Goal: Ask a question

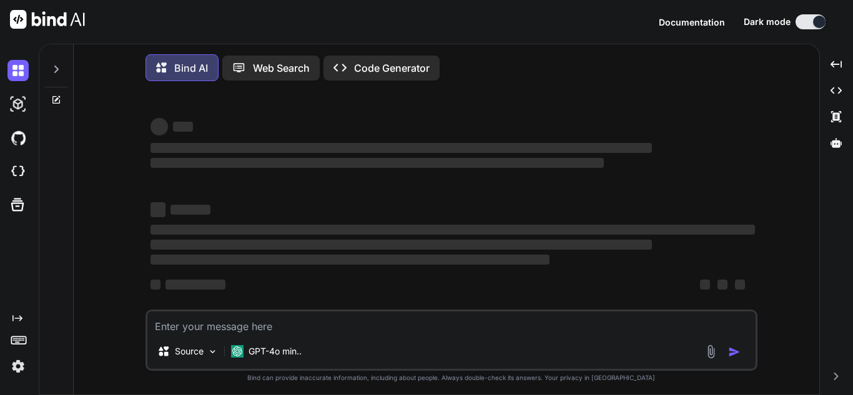
click at [393, 326] on textarea at bounding box center [451, 322] width 608 height 22
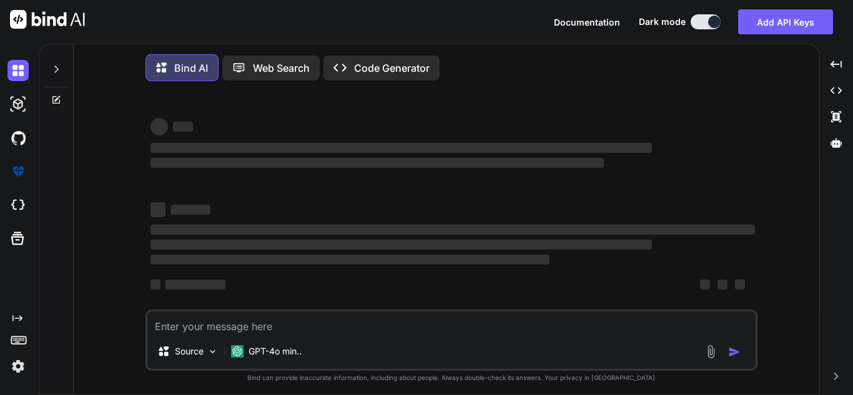
click at [51, 70] on div at bounding box center [56, 65] width 24 height 43
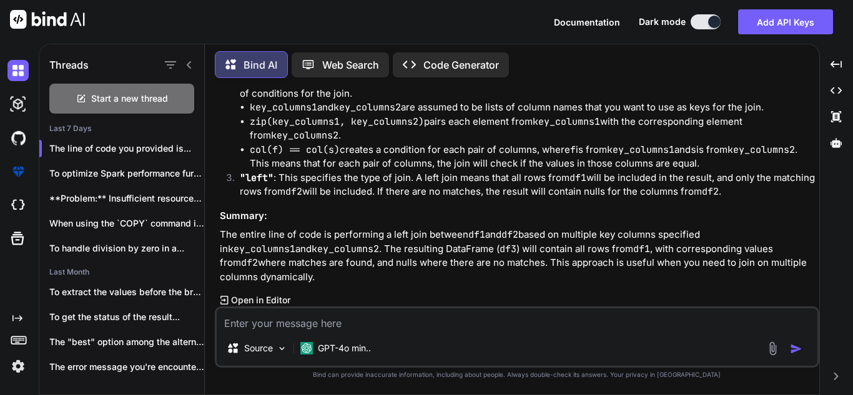
scroll to position [762, 0]
click at [171, 94] on div "Start a new thread" at bounding box center [121, 99] width 145 height 30
type textarea "x"
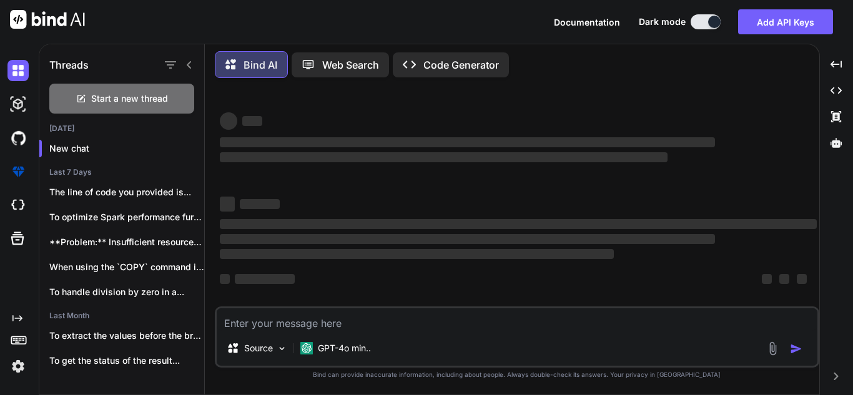
click at [366, 318] on textarea at bounding box center [517, 319] width 601 height 22
type textarea "W"
type textarea "x"
type textarea "Wh"
type textarea "x"
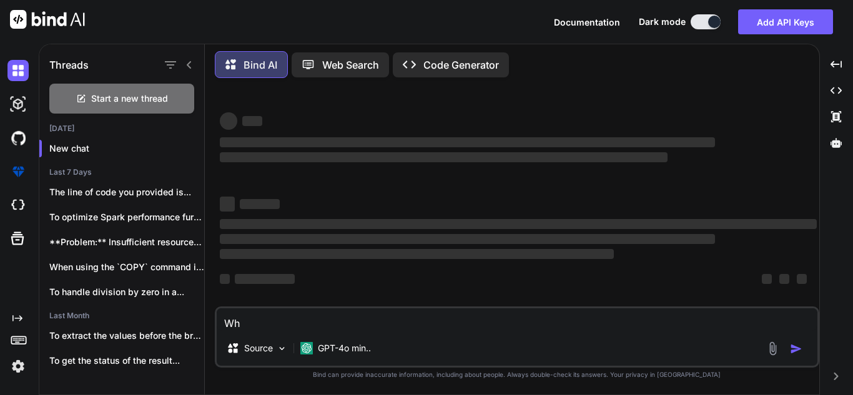
type textarea "Wha"
type textarea "x"
type textarea "What"
type textarea "x"
type textarea "What"
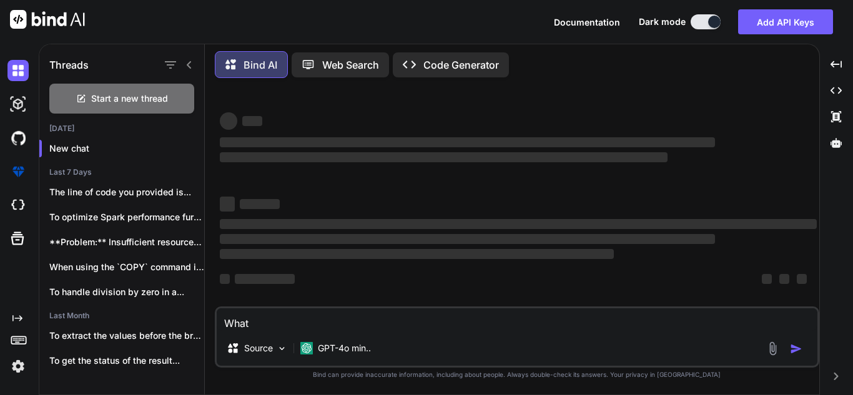
type textarea "x"
type textarea "What d"
type textarea "x"
type textarea "What do"
type textarea "x"
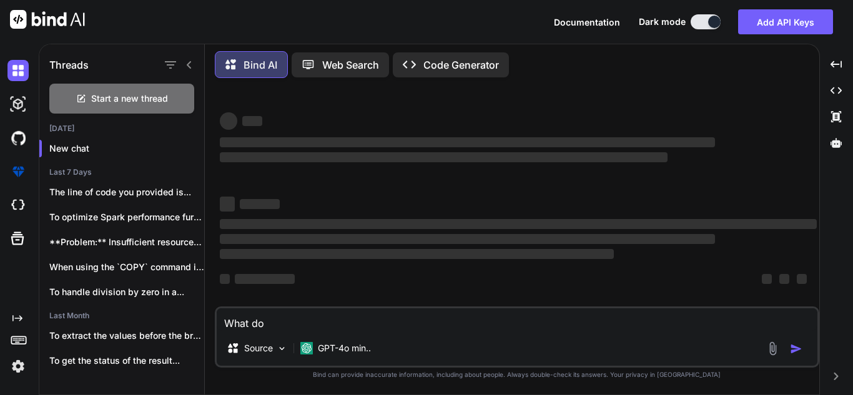
type textarea "What doe"
type textarea "x"
type textarea "What does"
type textarea "x"
type textarea "What does"
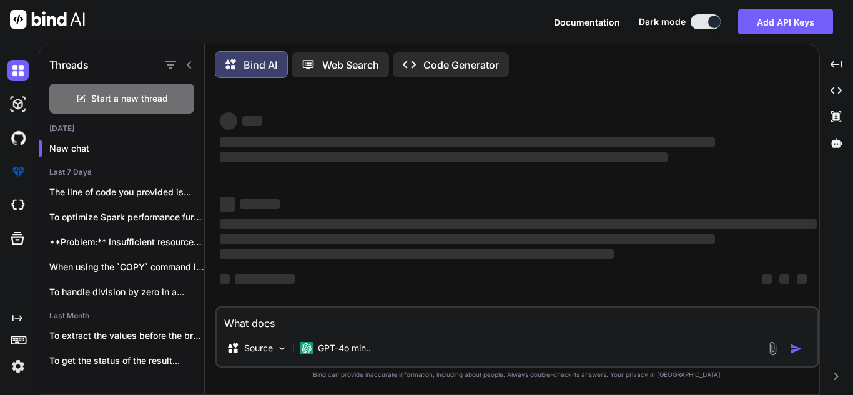
type textarea "x"
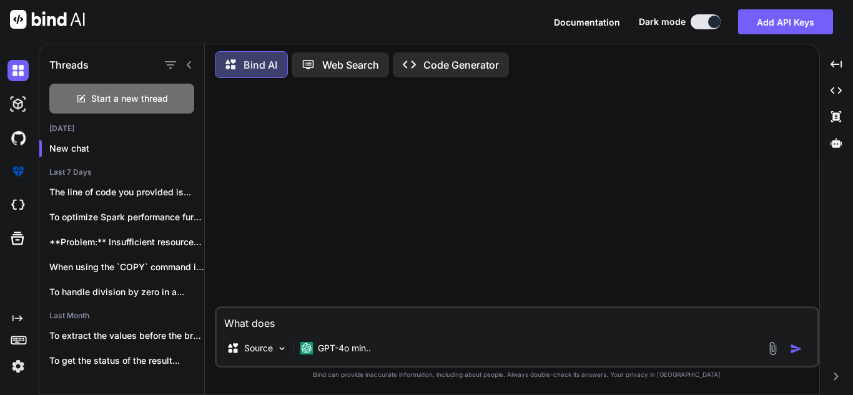
scroll to position [0, 0]
type textarea "What does t"
type textarea "x"
type textarea "What does th"
type textarea "x"
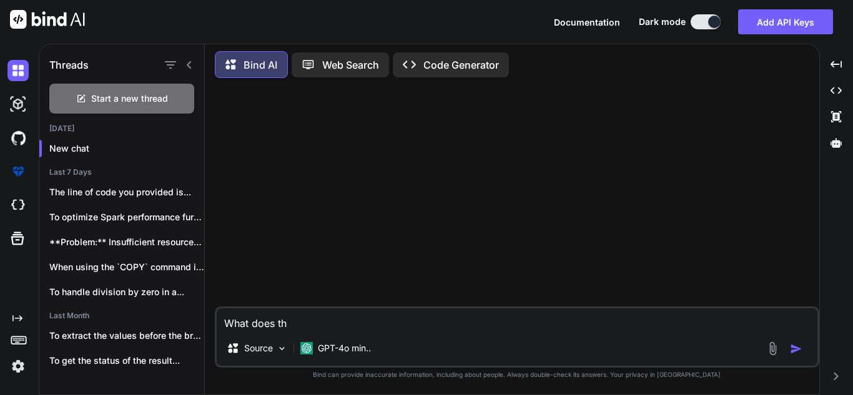
type textarea "What does thi"
type textarea "x"
type textarea "What does this"
type textarea "x"
type textarea "What does this"
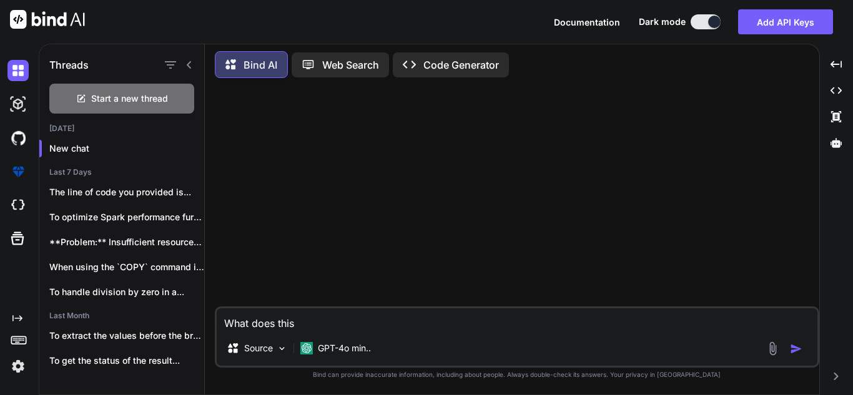
type textarea "x"
type textarea "What does this l"
type textarea "x"
type textarea "What does this ln"
type textarea "x"
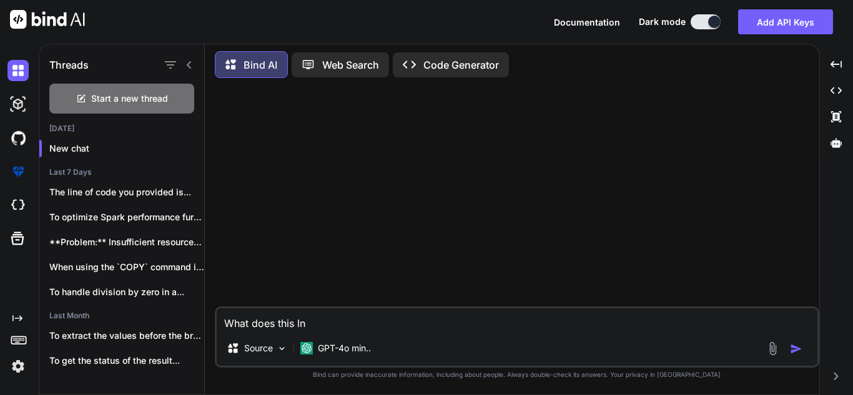
type textarea "What does this l"
type textarea "x"
type textarea "What does this"
type textarea "x"
type textarea "What does this d"
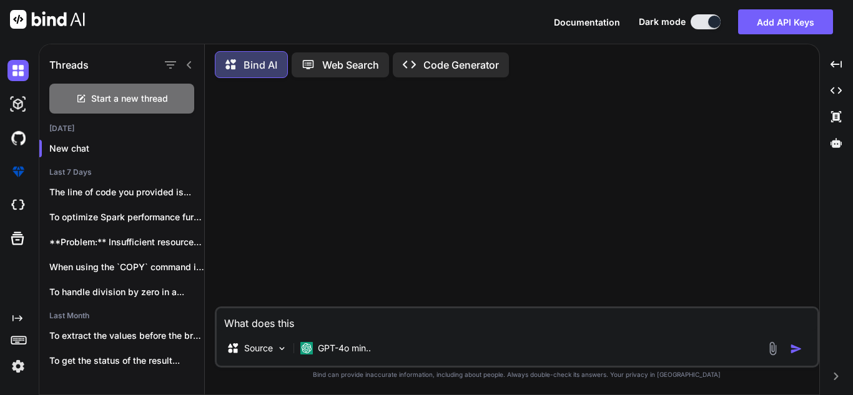
type textarea "x"
type textarea "What does this do"
type textarea "x"
type textarea "What does this do?"
type textarea "x"
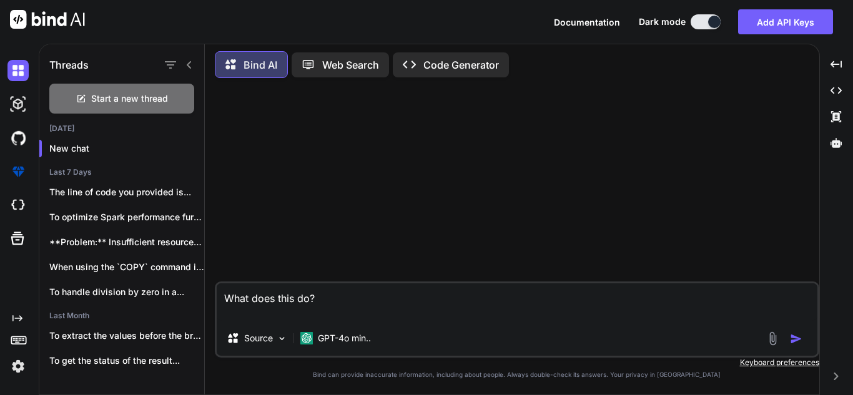
type textarea "What does this do?"
type textarea "x"
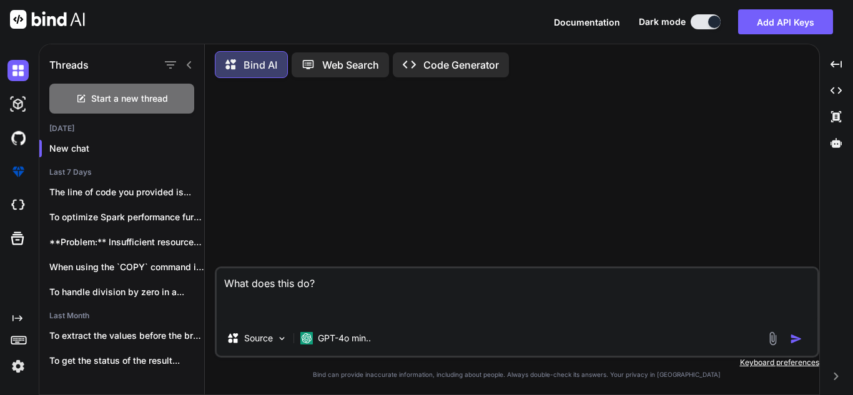
paste textarea "row_number() over (partition by product_entity_segment_id5 order by pricing_seg…"
type textarea "What does this do? row_number() over (partition by product_entity_segment_id5 o…"
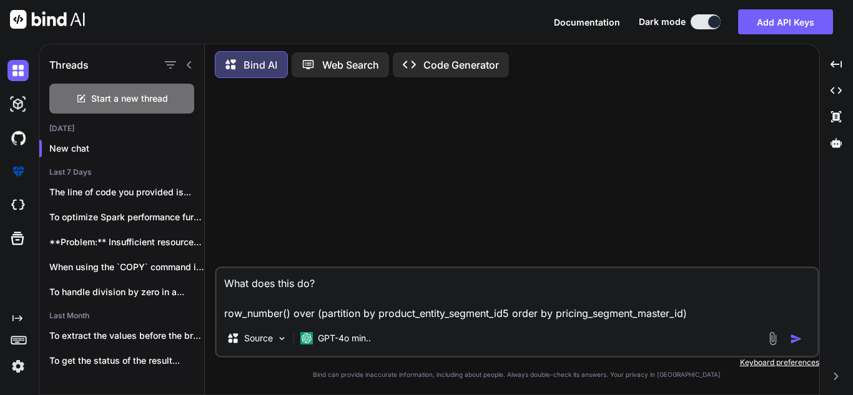
type textarea "x"
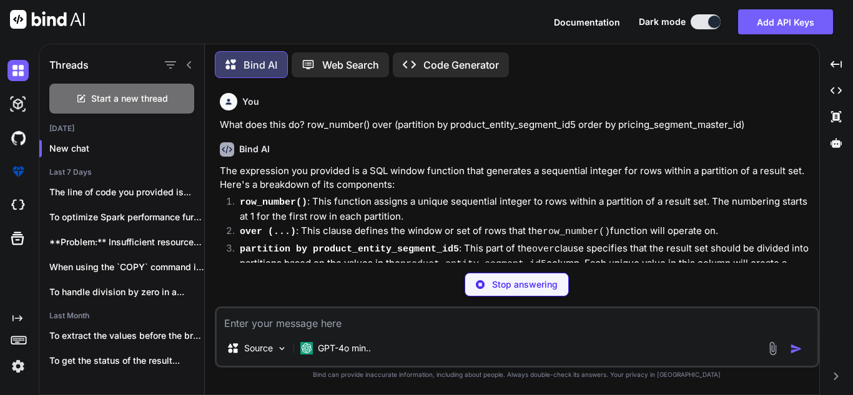
type textarea "x"
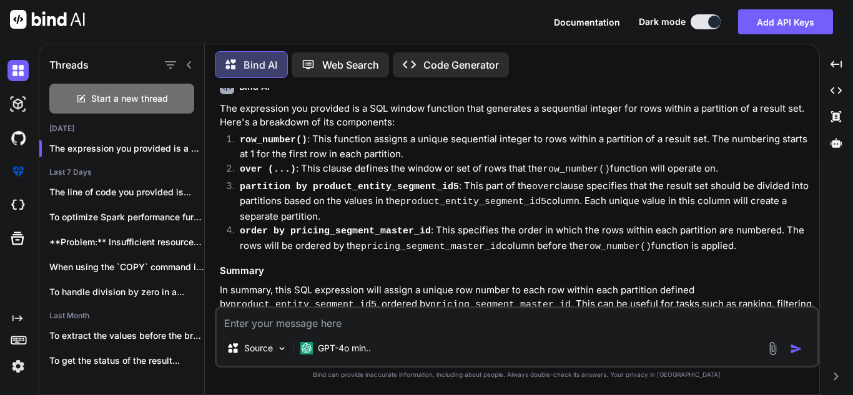
scroll to position [97, 0]
